Goal: Task Accomplishment & Management: Complete application form

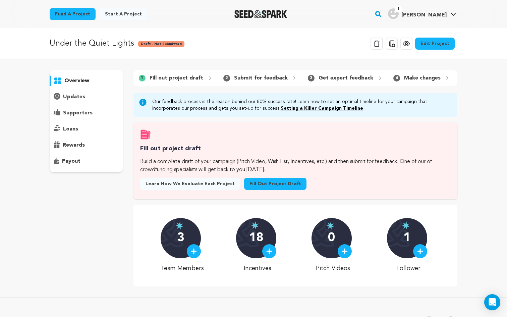
click at [267, 187] on link "Fill out project draft" at bounding box center [275, 184] width 62 height 12
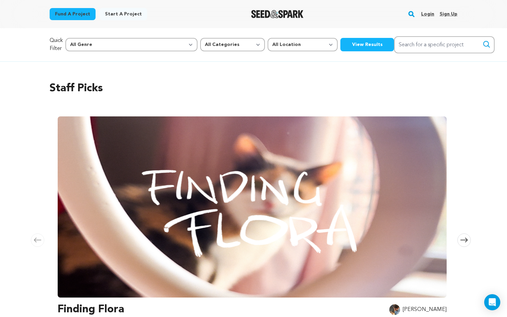
click at [420, 15] on div "Login Sign up" at bounding box center [437, 13] width 42 height 17
click at [425, 11] on link "Login" at bounding box center [427, 14] width 13 height 11
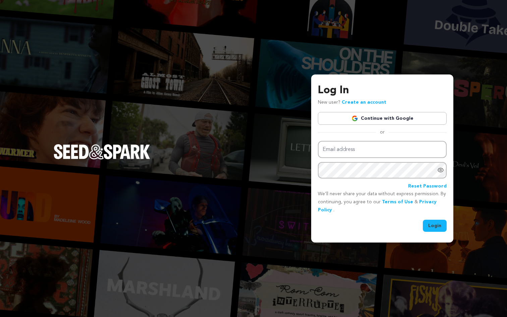
click at [363, 115] on link "Continue with Google" at bounding box center [382, 118] width 129 height 13
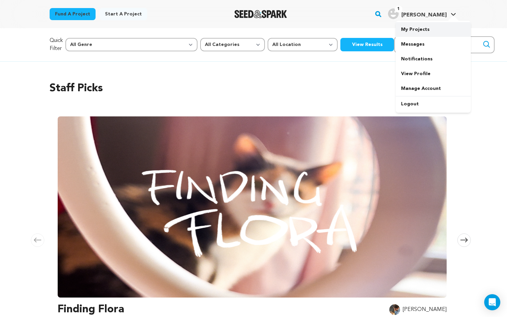
click at [425, 33] on link "My Projects" at bounding box center [433, 29] width 75 height 15
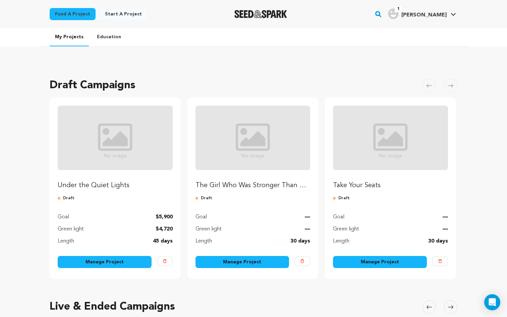
click at [119, 160] on img "Fund Under the Quiet Lights" at bounding box center [115, 138] width 115 height 64
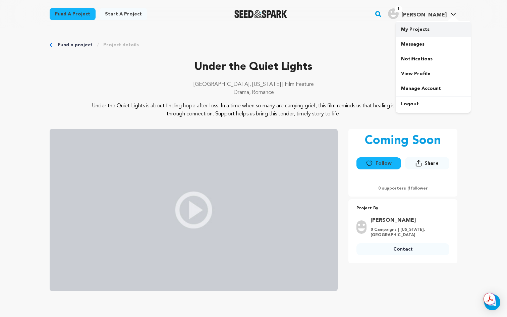
click at [419, 31] on link "My Projects" at bounding box center [433, 29] width 75 height 15
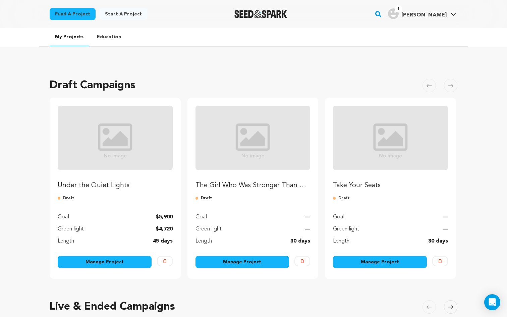
click at [92, 262] on link "Manage Project" at bounding box center [105, 262] width 94 height 12
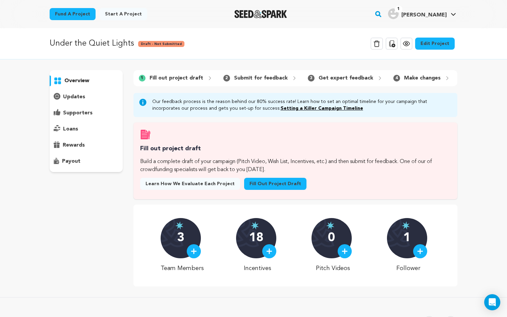
click at [260, 184] on link "Fill out project draft" at bounding box center [275, 184] width 62 height 12
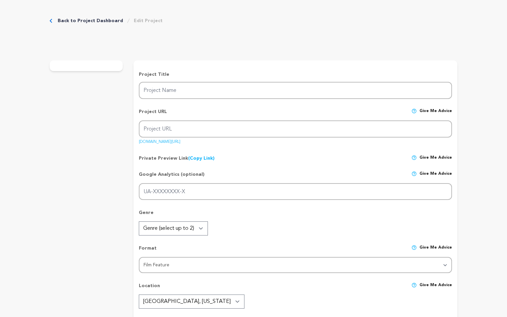
type input "Under the Quiet Lights"
type input "under-the-quiet-lights"
type textarea "Under the Quiet Lights is about finding hope after loss. In a time when so many…"
type textarea "Our mission is to tell a story that validates grief while celebrating resilienc…"
radio input "true"
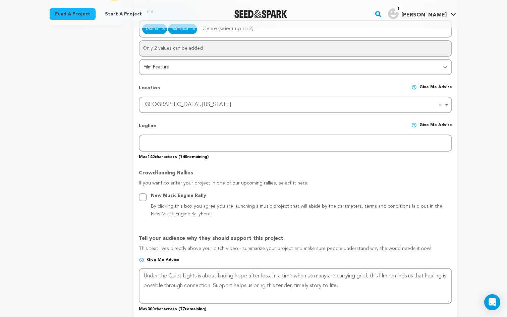
scroll to position [240, 0]
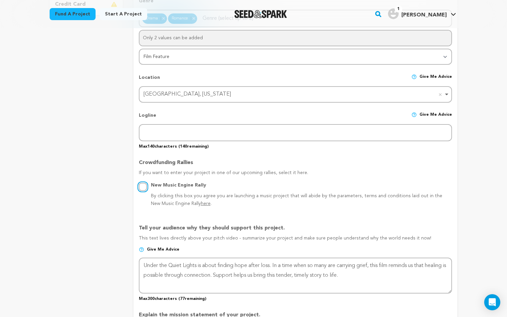
click at [142, 186] on input "New Music Engine Rally By clicking this box you agree you are launching a music…" at bounding box center [143, 187] width 8 height 8
radio input "true"
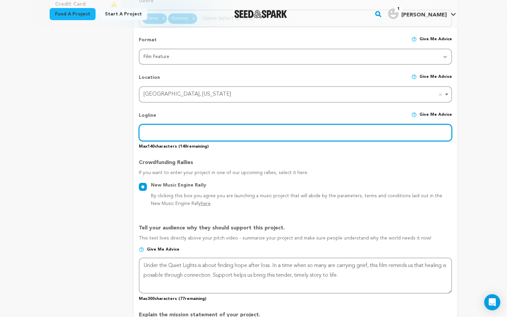
click at [183, 132] on input "text" at bounding box center [295, 132] width 313 height 17
paste input "A grief-stricken man relocates to a quiet coastal town in search of peace and a…"
type input "A grief-stricken man relocates to a quiet coastal town in search of peace and a…"
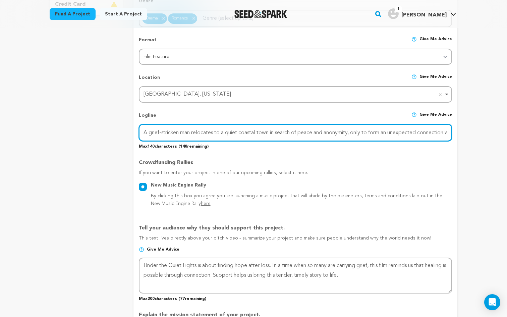
scroll to position [0, 30]
click at [221, 130] on input "A grief-stricken man relocates to a quiet coastal town in search of peace and a…" at bounding box center [295, 132] width 313 height 17
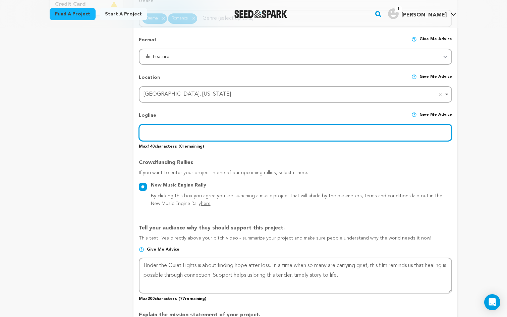
scroll to position [0, 0]
paste input "A grieving man escapes to a quiet coastal town, where an unlikely bond with a l…"
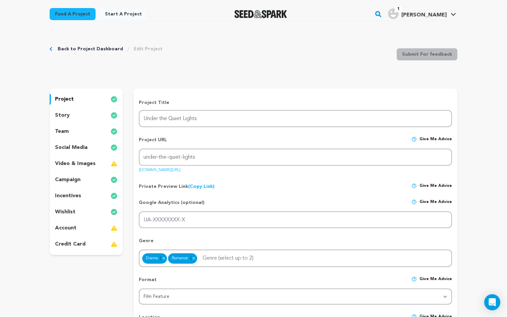
type input "A grieving man escapes to a quiet coastal town, where an unlikely bond with a l…"
click at [87, 213] on div "wishlist" at bounding box center [86, 212] width 73 height 11
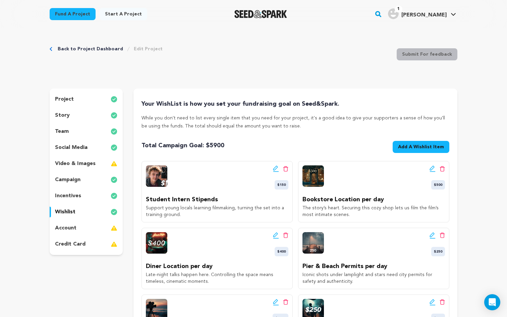
click at [202, 190] on div "Edit wishlist button Delete wishlist button $150 Student Intern Stipends Suppor…" at bounding box center [217, 191] width 151 height 61
click at [378, 185] on div "Edit wishlist button Delete wishlist button $500" at bounding box center [374, 177] width 143 height 24
click at [276, 167] on icon at bounding box center [276, 168] width 6 height 7
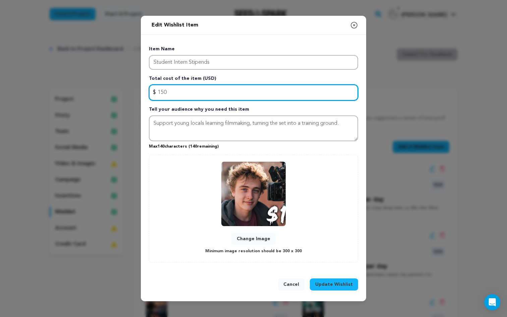
click at [194, 92] on input "150" at bounding box center [253, 93] width 209 height 16
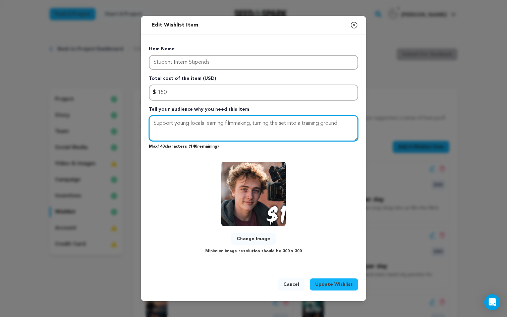
click at [194, 125] on textarea "Support young locals learning filmmaking, turning the set into a training groun…" at bounding box center [253, 128] width 209 height 26
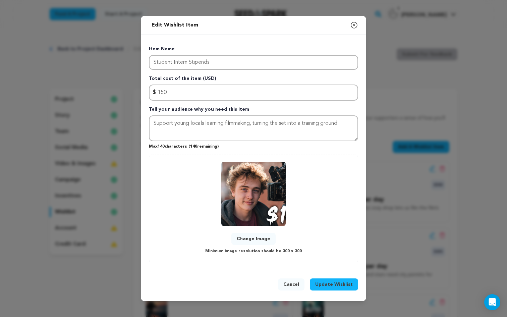
click at [342, 282] on span "Update Wishlist" at bounding box center [334, 284] width 38 height 7
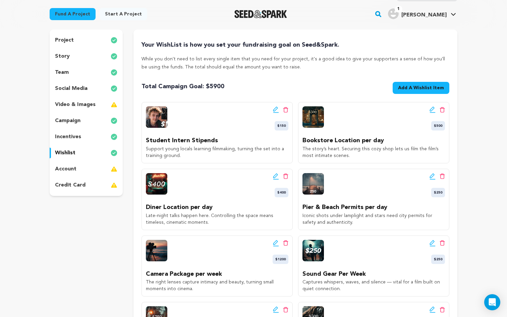
scroll to position [38, 0]
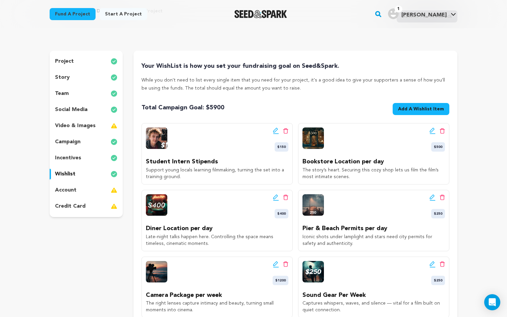
click at [85, 128] on p "video & images" at bounding box center [75, 126] width 41 height 8
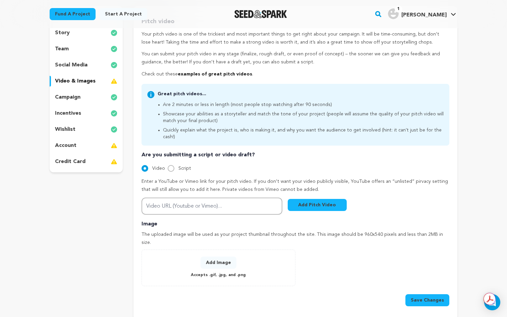
scroll to position [89, 0]
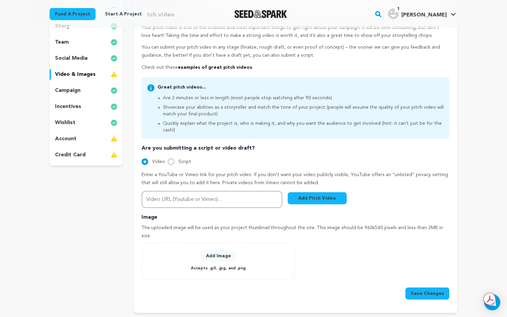
click at [218, 250] on button "Add Image" at bounding box center [219, 256] width 36 height 12
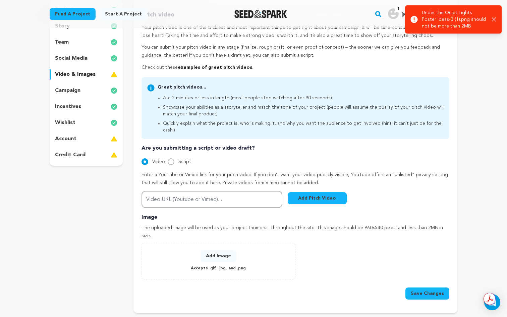
click at [218, 250] on button "Add Image" at bounding box center [219, 256] width 36 height 12
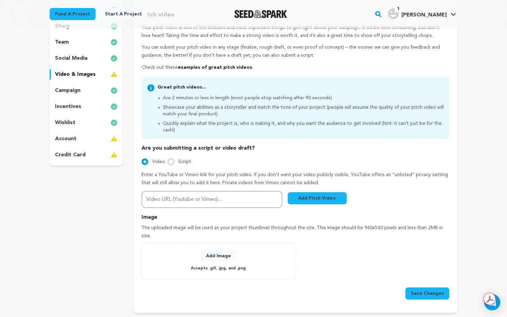
click at [213, 250] on button "Add Image" at bounding box center [219, 256] width 36 height 12
click at [224, 250] on button "Add Image" at bounding box center [219, 256] width 36 height 12
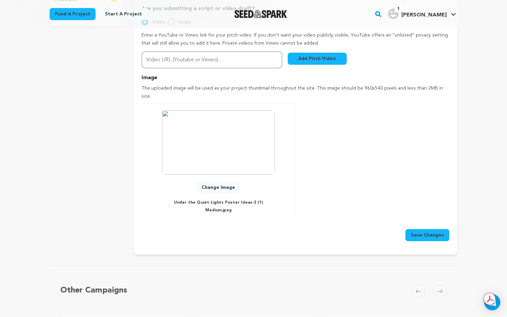
scroll to position [250, 0]
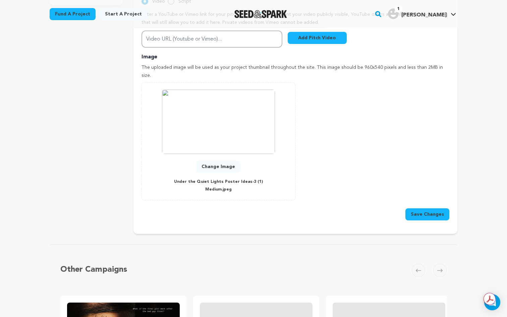
click at [233, 136] on img at bounding box center [218, 122] width 113 height 64
click at [219, 161] on button "Change Image" at bounding box center [218, 167] width 44 height 12
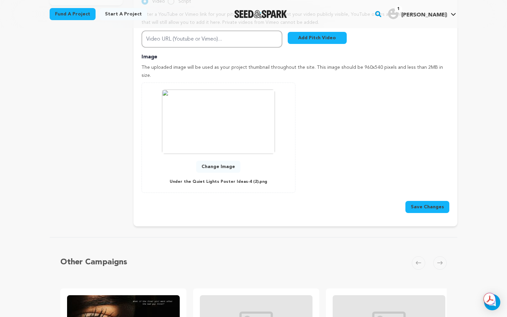
click at [423, 201] on button "Save Changes" at bounding box center [428, 207] width 44 height 12
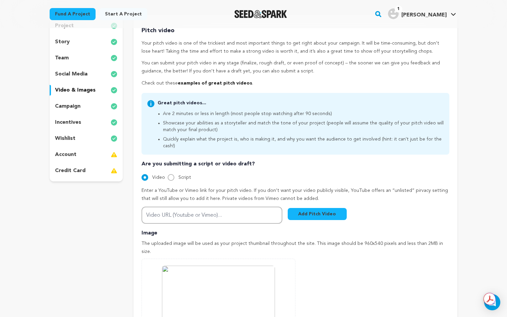
scroll to position [0, 0]
